Goal: Transaction & Acquisition: Purchase product/service

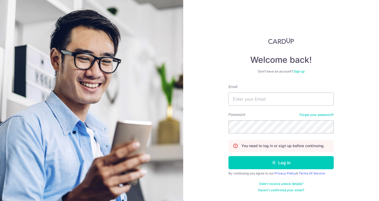
type input "gilbert@forgotten.sg"
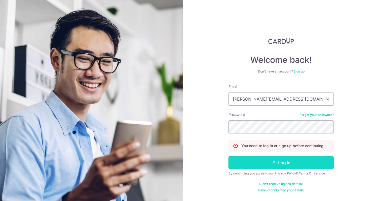
click at [277, 164] on button "Log in" at bounding box center [281, 162] width 105 height 13
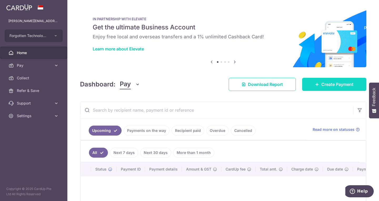
click at [332, 86] on span "Create Payment" at bounding box center [337, 84] width 32 height 6
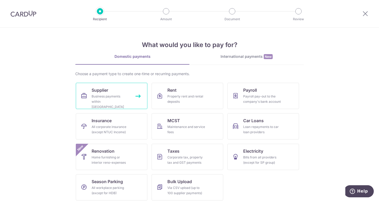
click at [104, 93] on link "Supplier Business payments within Singapore" at bounding box center [112, 96] width 72 height 26
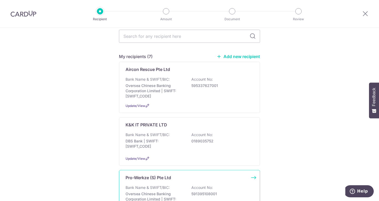
scroll to position [105, 0]
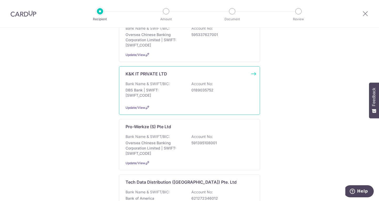
click at [253, 68] on div "K&K IT PRIVATE LTD Bank Name & SWIFT/BIC: DBS Bank | SWIFT: DBSSSGSGXXX Account…" at bounding box center [189, 90] width 141 height 49
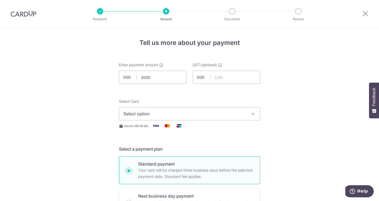
type input "3,000.00"
click at [147, 117] on span "Select option" at bounding box center [184, 114] width 123 height 6
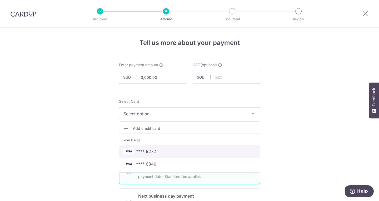
drag, startPoint x: 150, startPoint y: 154, endPoint x: 145, endPoint y: 150, distance: 6.7
click at [150, 154] on span "**** 9272" at bounding box center [146, 151] width 20 height 6
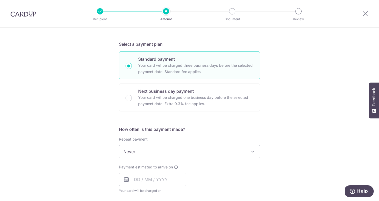
scroll to position [105, 0]
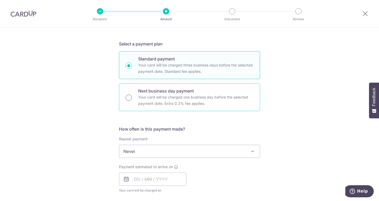
click at [129, 97] on input "Next business day payment Your card will be charged one business day before the…" at bounding box center [129, 98] width 6 height 6
radio input "true"
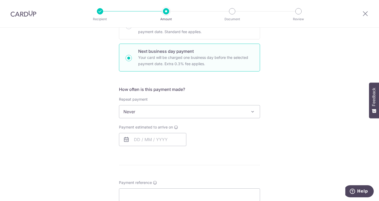
scroll to position [184, 0]
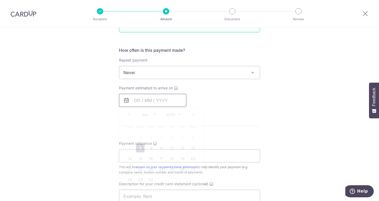
click at [141, 103] on input "text" at bounding box center [152, 100] width 67 height 13
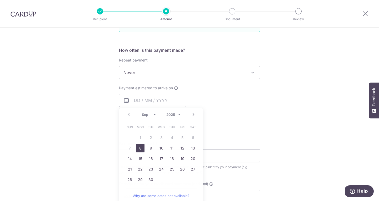
click at [233, 109] on div "How often is this payment made? Repeat payment Never Every week Every month Eve…" at bounding box center [189, 79] width 141 height 64
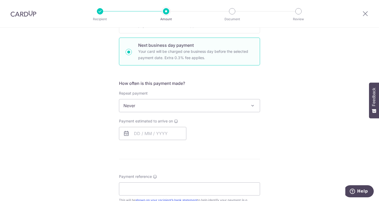
scroll to position [132, 0]
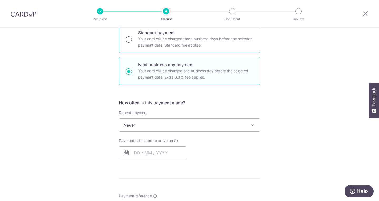
drag, startPoint x: 129, startPoint y: 42, endPoint x: 130, endPoint y: 37, distance: 5.0
click at [130, 42] on div "Standard payment Your card will be charged three business days before the selec…" at bounding box center [189, 39] width 141 height 28
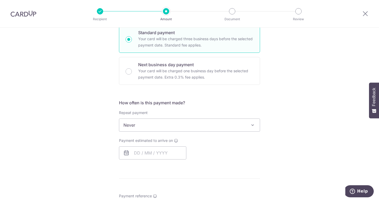
click at [130, 37] on input "Standard payment Your card will be charged three business days before the selec…" at bounding box center [129, 39] width 6 height 6
radio input "true"
click at [150, 156] on input "text" at bounding box center [152, 153] width 67 height 13
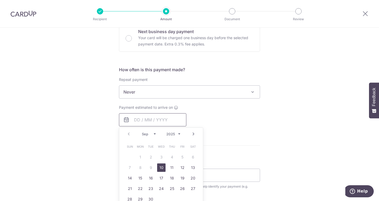
scroll to position [184, 0]
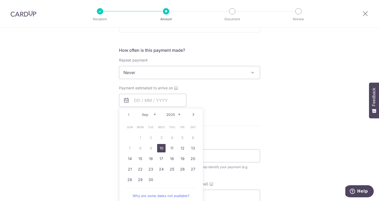
click at [162, 149] on link "10" at bounding box center [161, 148] width 8 height 8
type input "10/09/2025"
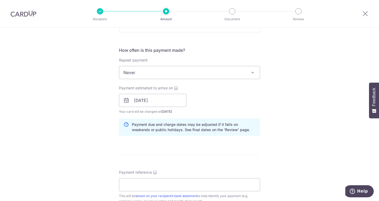
click at [327, 145] on div "Tell us more about your payment Enter payment amount SGD 3,000.00 3000.00 GST (…" at bounding box center [189, 109] width 379 height 533
click at [303, 119] on div "Tell us more about your payment Enter payment amount SGD 3,000.00 3000.00 GST (…" at bounding box center [189, 109] width 379 height 533
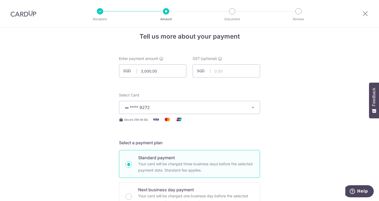
scroll to position [0, 0]
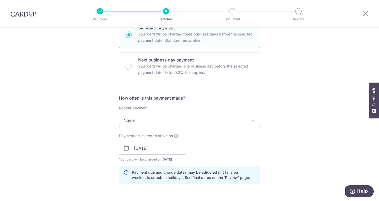
scroll to position [132, 0]
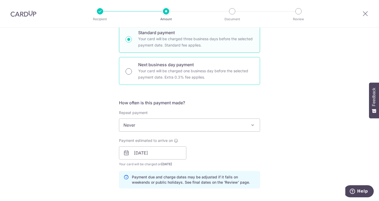
click at [127, 72] on input "Next business day payment Your card will be charged one business day before the…" at bounding box center [129, 71] width 6 height 6
radio input "true"
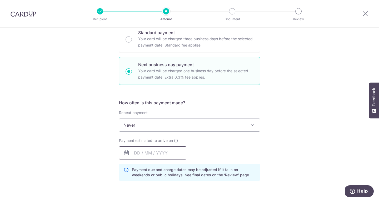
click at [143, 152] on input "text" at bounding box center [152, 153] width 67 height 13
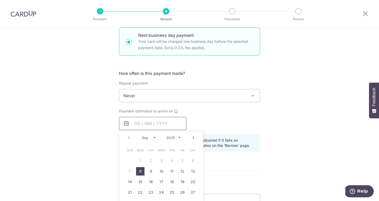
scroll to position [184, 0]
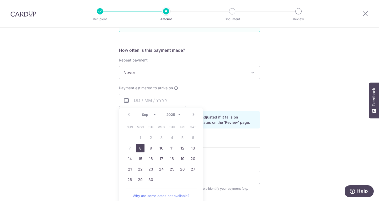
drag, startPoint x: 140, startPoint y: 147, endPoint x: 279, endPoint y: 139, distance: 139.0
click at [140, 147] on link "8" at bounding box center [140, 148] width 8 height 8
type input "[DATE]"
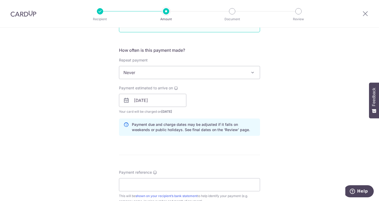
click at [279, 139] on div "Tell us more about your payment Enter payment amount SGD 3,000.00 3000.00 GST (…" at bounding box center [189, 122] width 379 height 559
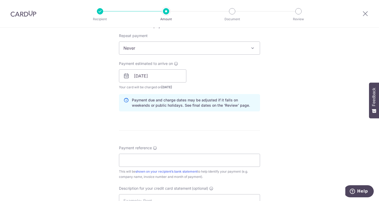
scroll to position [263, 0]
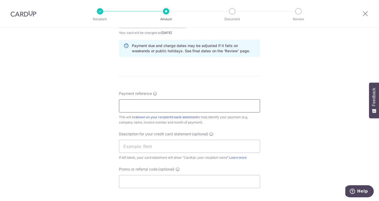
click at [153, 107] on input "Payment reference" at bounding box center [189, 106] width 141 height 13
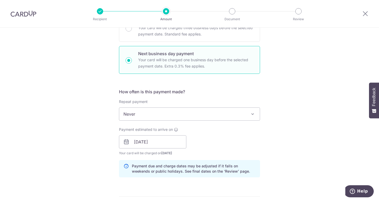
scroll to position [211, 0]
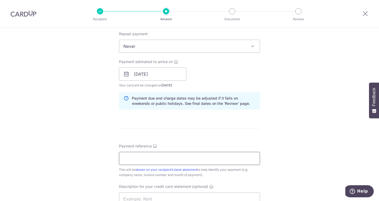
paste input "􀀤􀀳􀀸􀀗􀀕􀀗􀀪􀀯􀀗􀀯􀀭􀀫􀀗􀀗􀀹􀀁"
type input "􀀤􀀳􀀸􀀗􀀕􀀗􀀪􀀯􀀗􀀯􀀭􀀫􀀗􀀗􀀹􀀁"
drag, startPoint x: 186, startPoint y: 158, endPoint x: 40, endPoint y: 162, distance: 145.6
click at [40, 162] on div "Tell us more about your payment Enter payment amount SGD 3,000.00 3000.00 GST (…" at bounding box center [189, 96] width 379 height 559
paste input "􀀤􀀳􀀸􀀗􀀕􀀗􀀪􀀯􀀗􀀯􀀭􀀫􀀗􀀗􀀹􀀁"
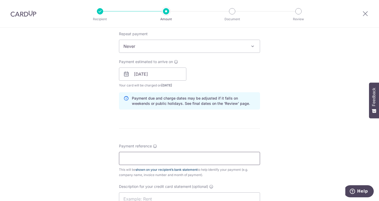
type input "􀀤􀀳􀀸􀀗􀀕􀀗􀀪􀀯􀀗􀀯􀀭􀀫􀀗􀀗􀀹􀀁"
drag, startPoint x: 177, startPoint y: 158, endPoint x: 16, endPoint y: 155, distance: 161.2
click at [24, 157] on div "Tell us more about your payment Enter payment amount SGD 3,000.00 3000.00 GST (…" at bounding box center [189, 96] width 379 height 559
paste input "INV01082025-0046"
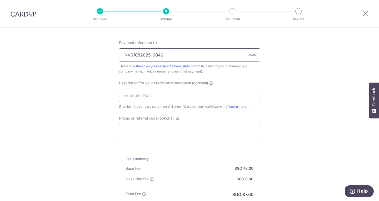
scroll to position [316, 0]
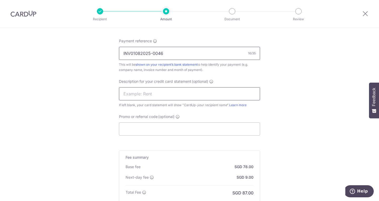
type input "INV01082025-0046"
click at [143, 98] on input "text" at bounding box center [189, 93] width 141 height 13
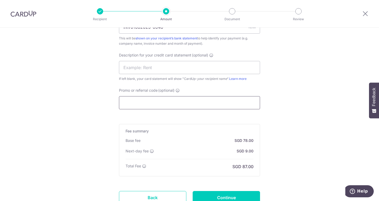
click at [156, 105] on input "Promo or referral code (optional)" at bounding box center [189, 102] width 141 height 13
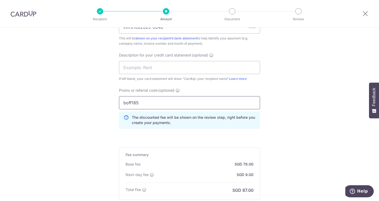
scroll to position [409, 0]
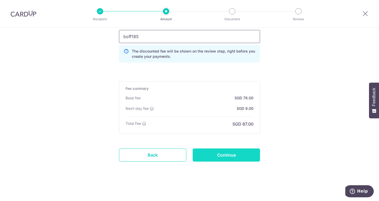
type input "boff185"
click at [226, 155] on input "Continue" at bounding box center [226, 155] width 67 height 13
type input "Create Schedule"
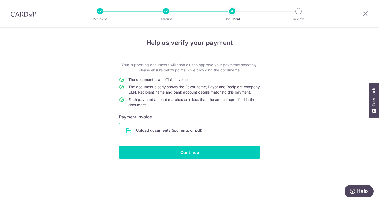
click at [173, 134] on input "file" at bounding box center [189, 131] width 141 height 14
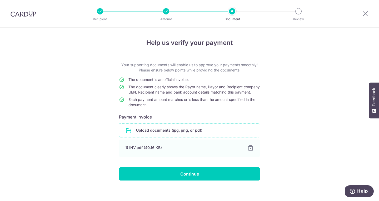
scroll to position [9, 0]
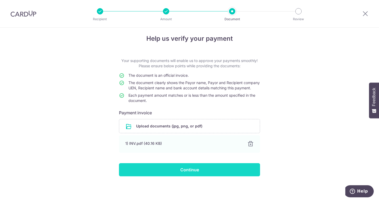
click at [183, 169] on input "Continue" at bounding box center [189, 169] width 141 height 13
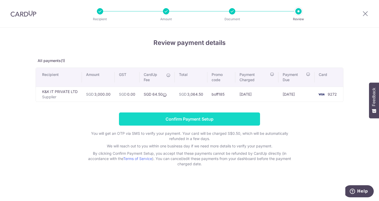
click at [184, 119] on input "Confirm Payment Setup" at bounding box center [189, 119] width 141 height 13
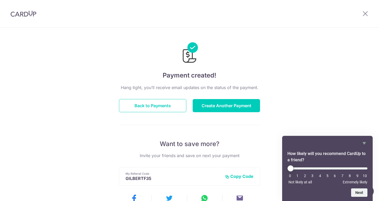
click at [356, 108] on div "Payment created! Hang tight, you’ll receive email updates on the status of the …" at bounding box center [189, 168] width 379 height 281
click at [364, 143] on icon "Hide survey" at bounding box center [364, 143] width 3 height 2
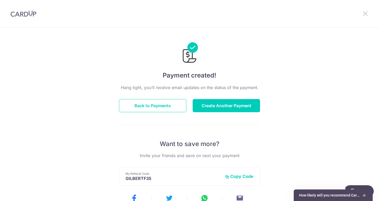
click at [366, 14] on icon at bounding box center [365, 13] width 6 height 7
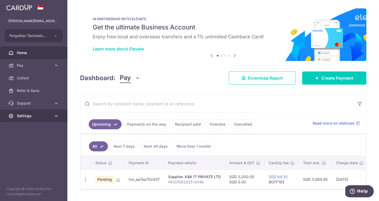
click at [32, 116] on span "Settings" at bounding box center [34, 115] width 35 height 5
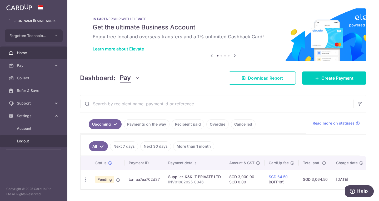
click at [27, 141] on span "Logout" at bounding box center [34, 141] width 35 height 5
